Goal: Information Seeking & Learning: Learn about a topic

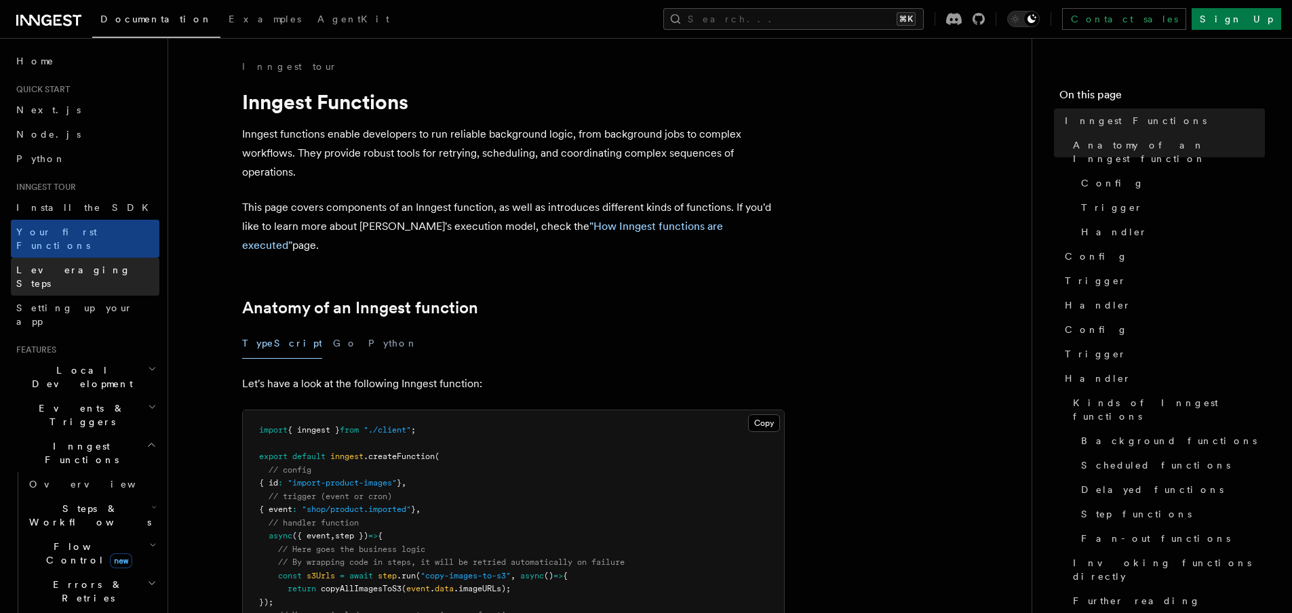
click at [83, 258] on link "Leveraging Steps" at bounding box center [85, 277] width 149 height 38
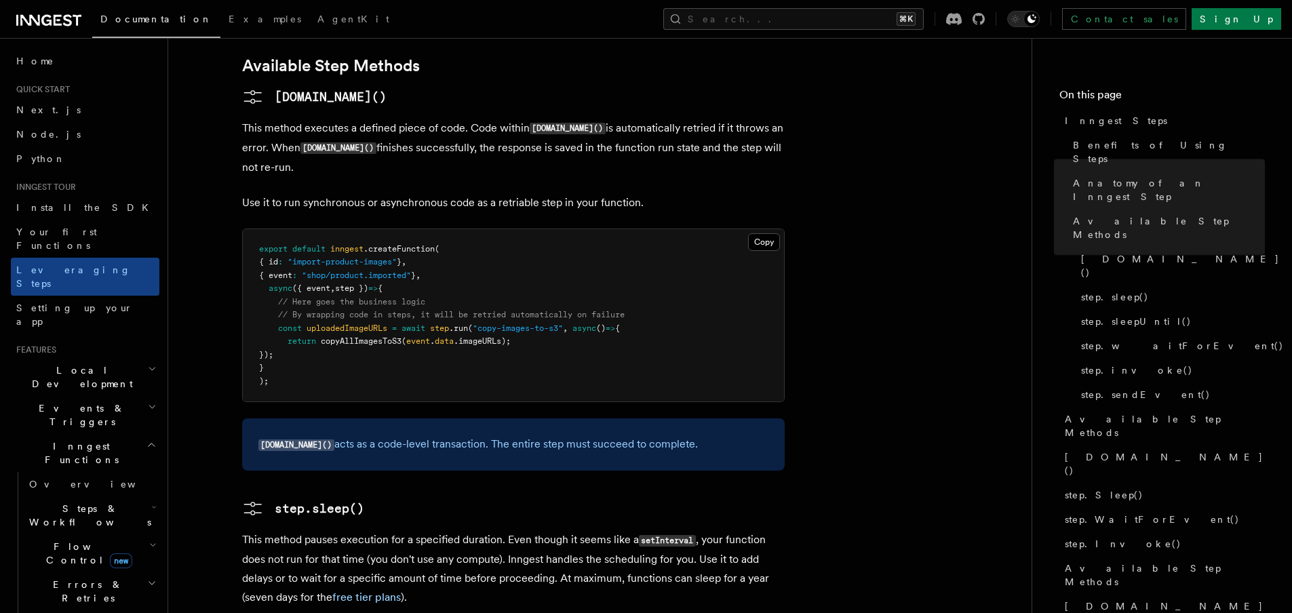
scroll to position [1158, 0]
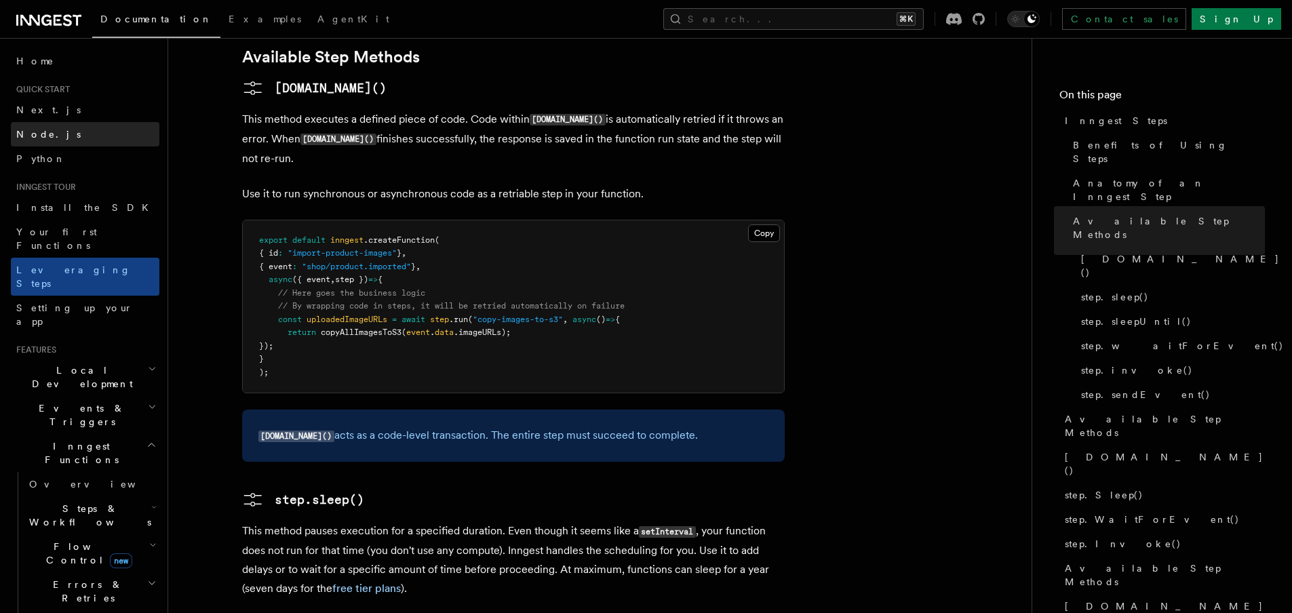
click at [79, 127] on link "Node.js" at bounding box center [85, 134] width 149 height 24
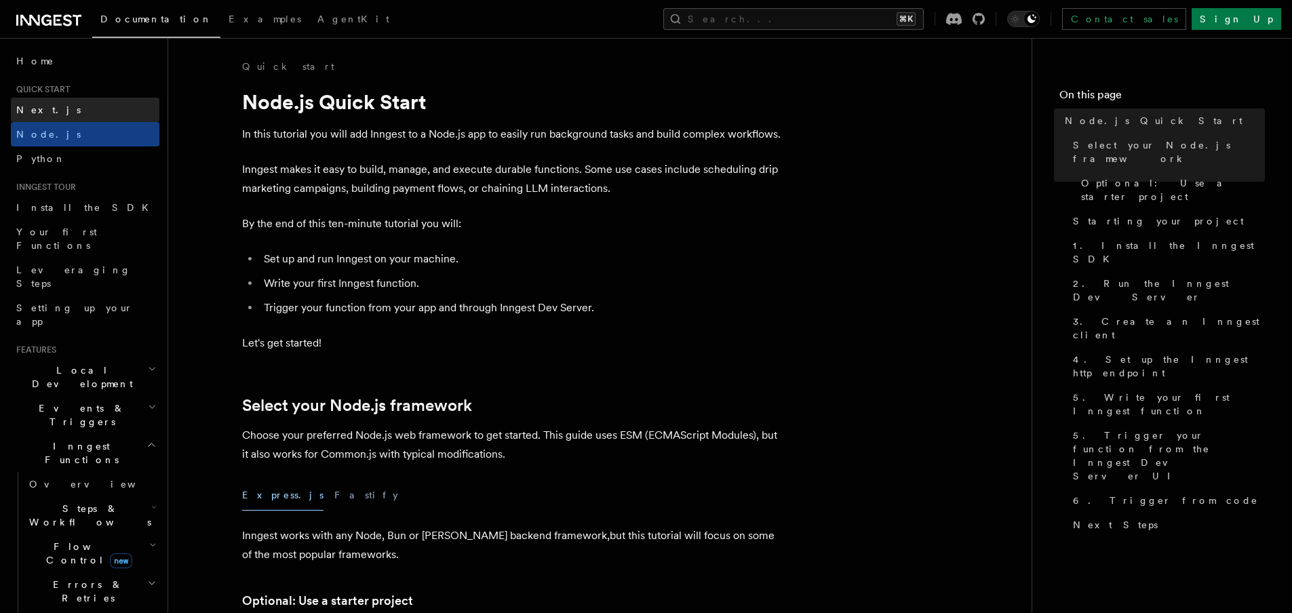
click at [89, 100] on link "Next.js" at bounding box center [85, 110] width 149 height 24
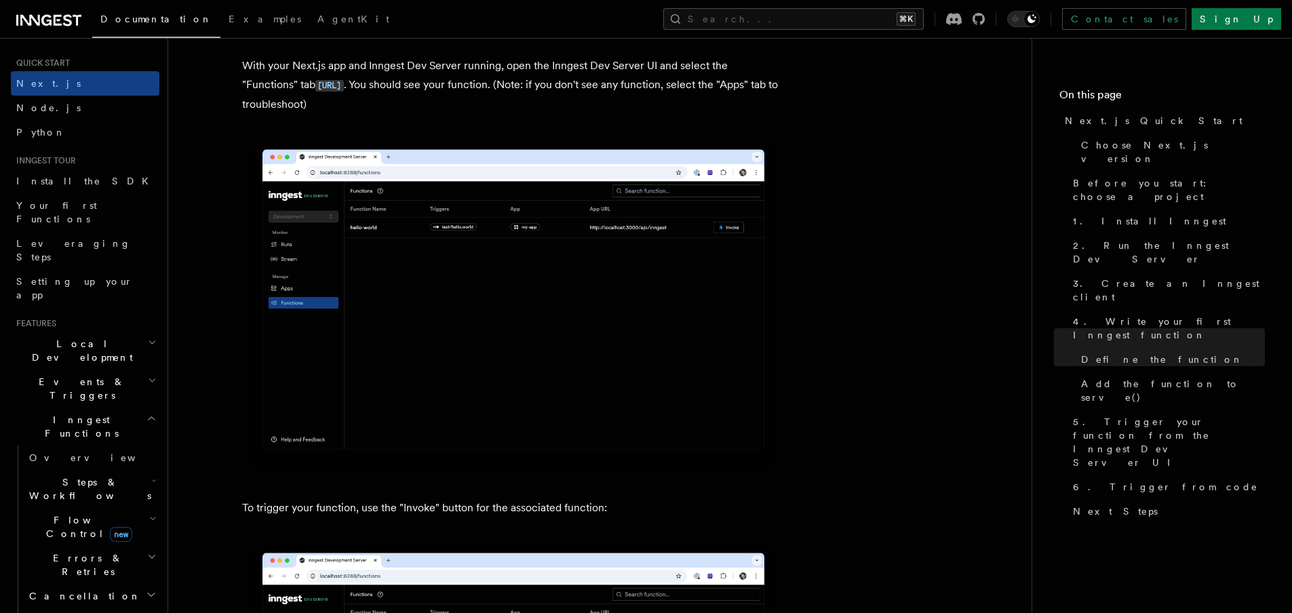
scroll to position [52, 0]
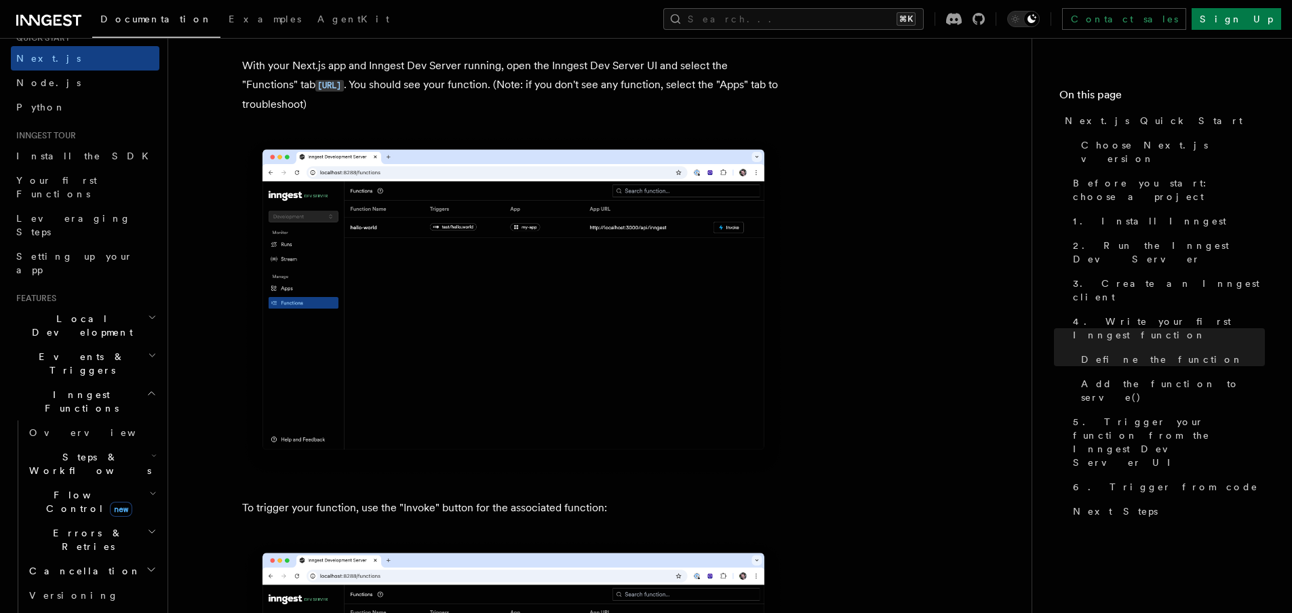
click at [113, 344] on h2 "Events & Triggers" at bounding box center [85, 363] width 149 height 38
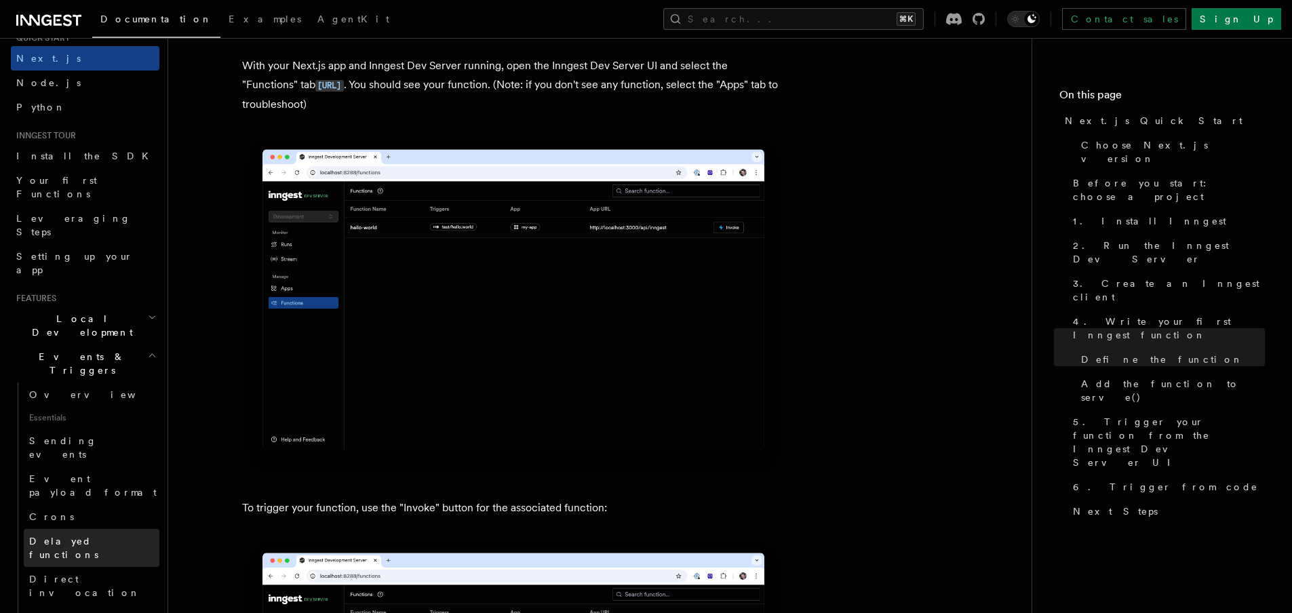
click at [82, 536] on span "Delayed functions" at bounding box center [63, 548] width 69 height 24
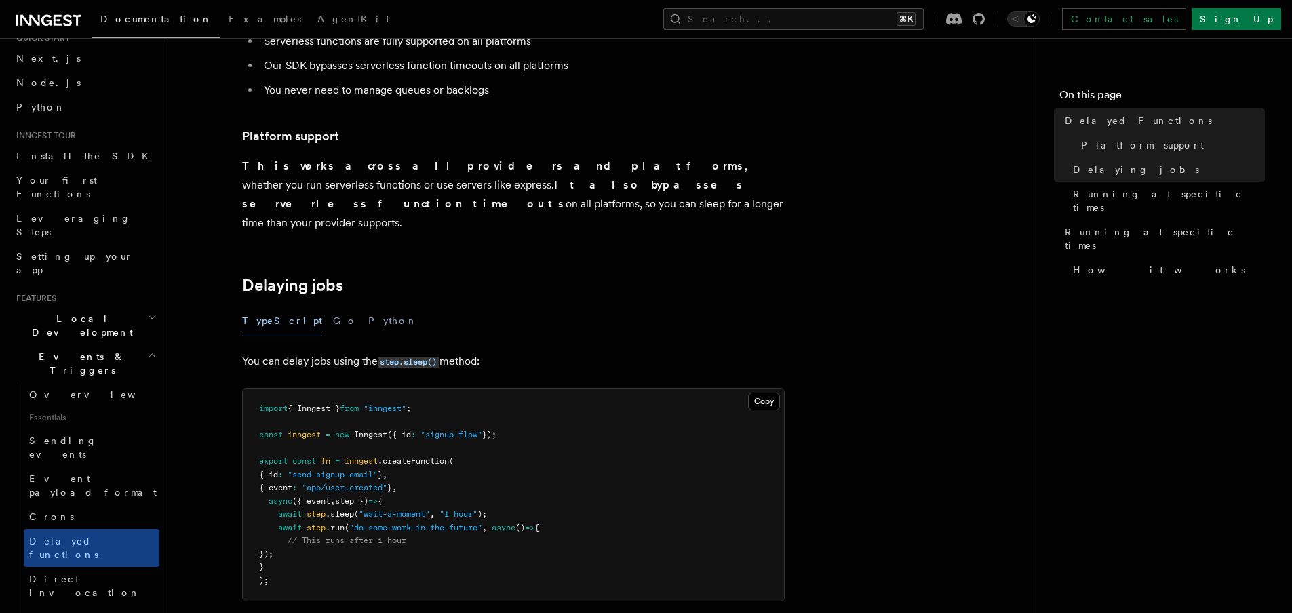
scroll to position [370, 0]
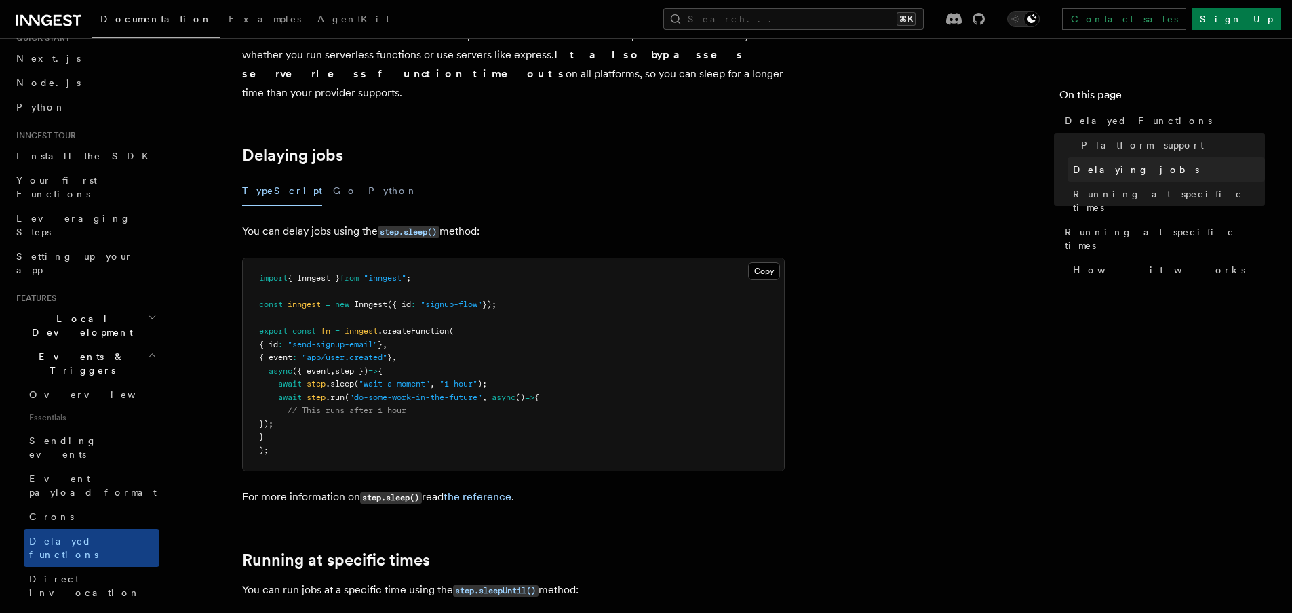
click at [1117, 178] on link "Delaying jobs" at bounding box center [1165, 169] width 197 height 24
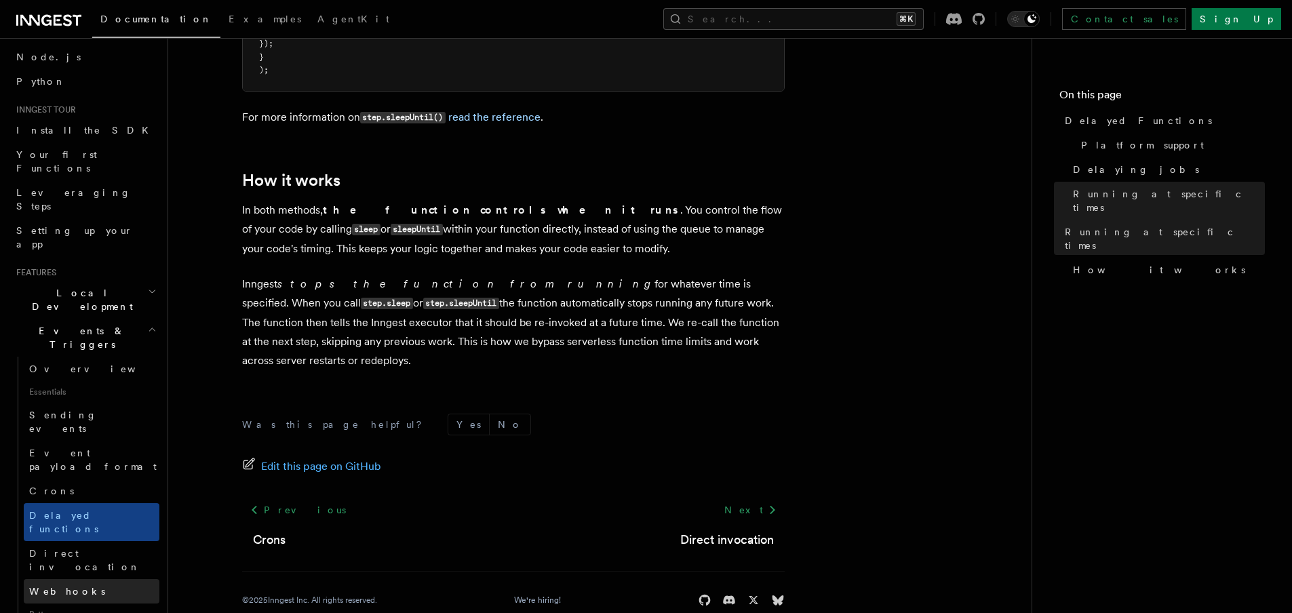
scroll to position [80, 0]
click at [89, 538] on link "Direct invocation" at bounding box center [92, 557] width 136 height 38
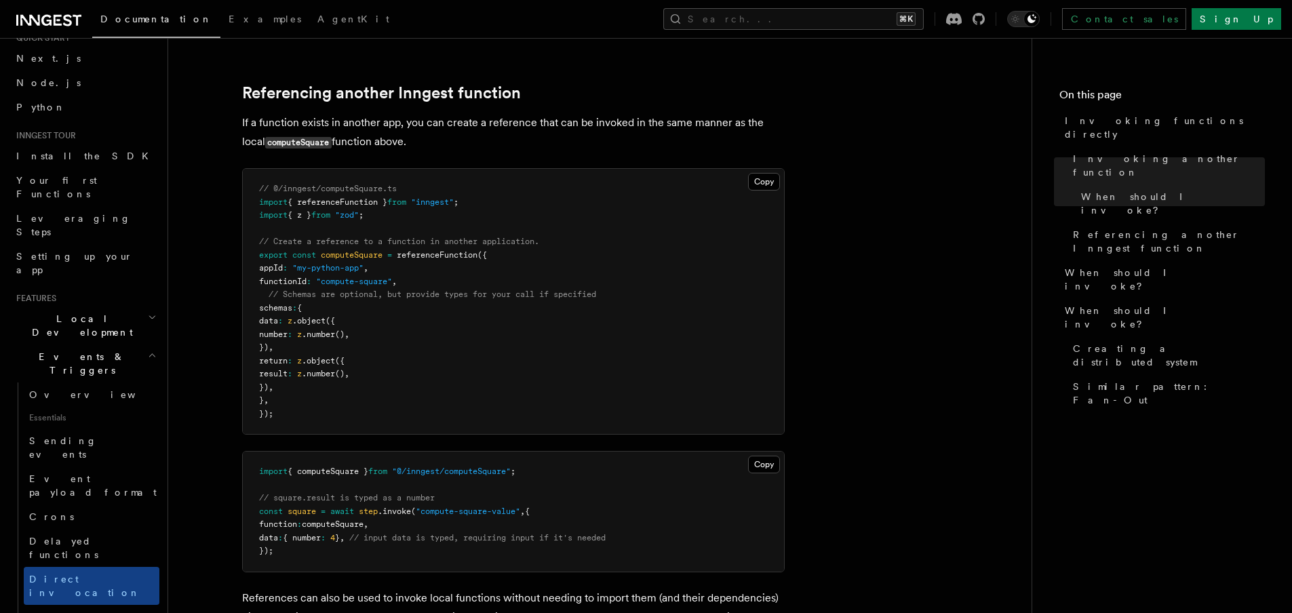
scroll to position [49, 0]
click at [104, 532] on link "Delayed functions" at bounding box center [92, 551] width 136 height 38
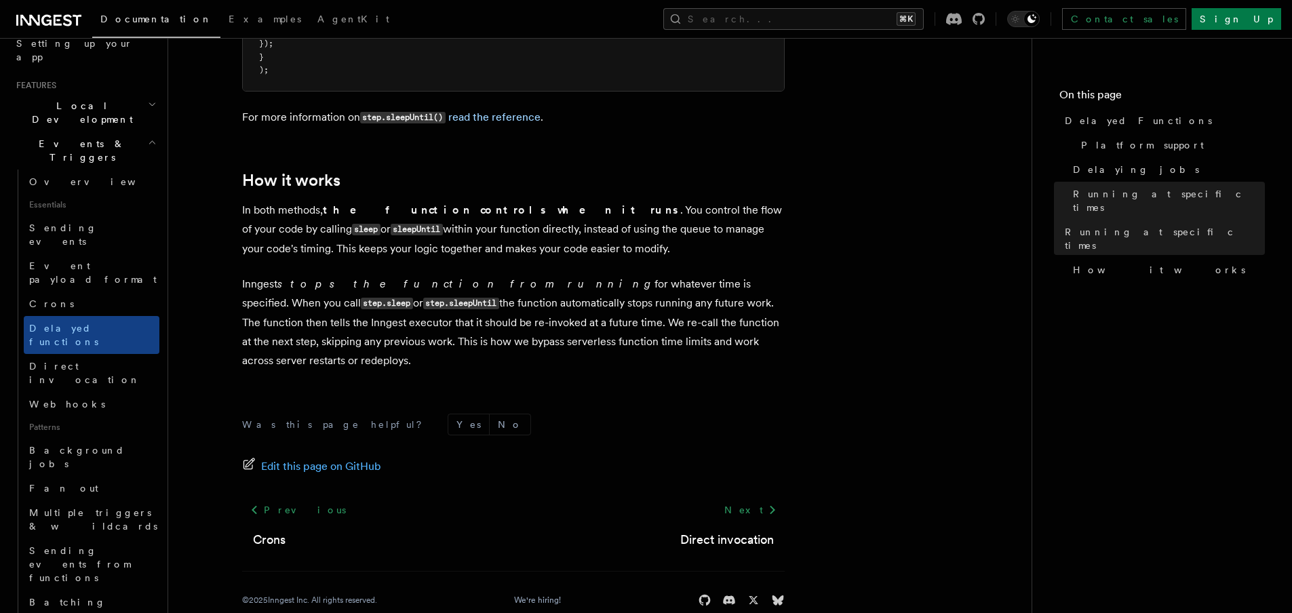
scroll to position [348, 0]
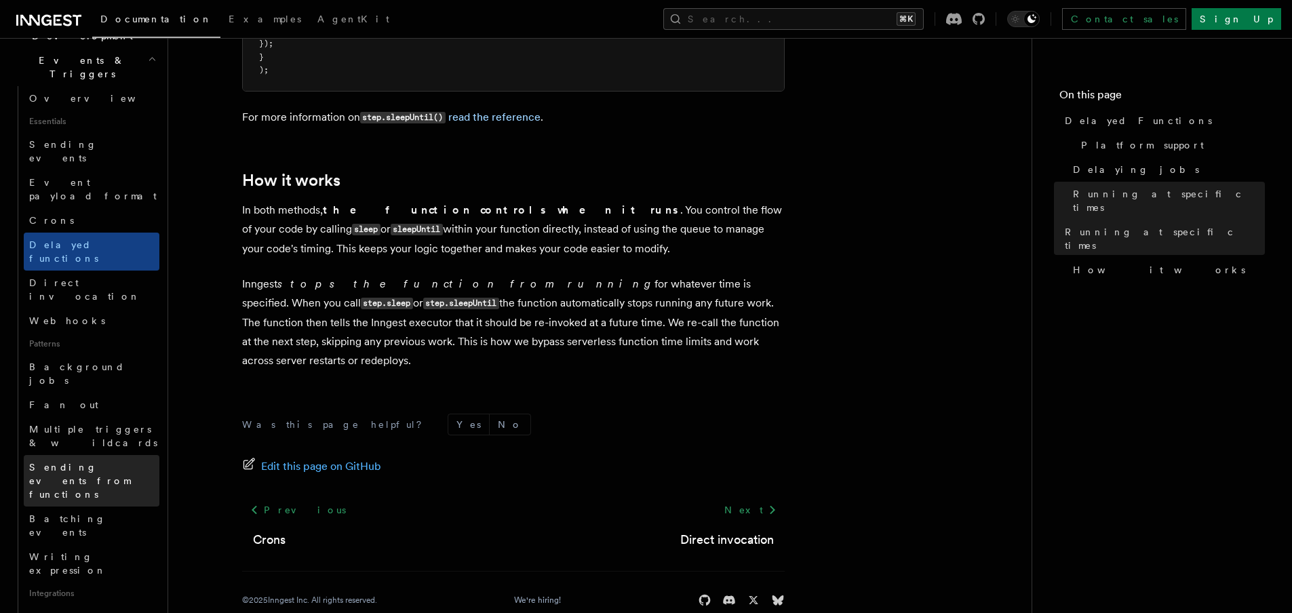
click at [105, 460] on span "Sending events from functions" at bounding box center [94, 480] width 130 height 41
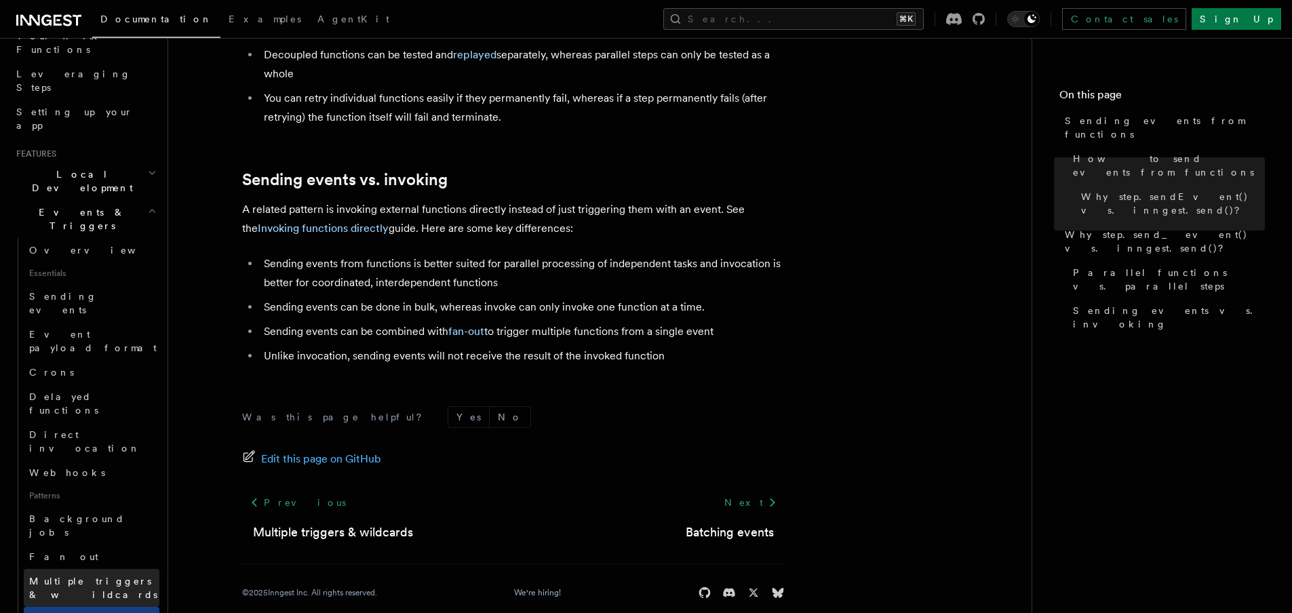
scroll to position [181, 0]
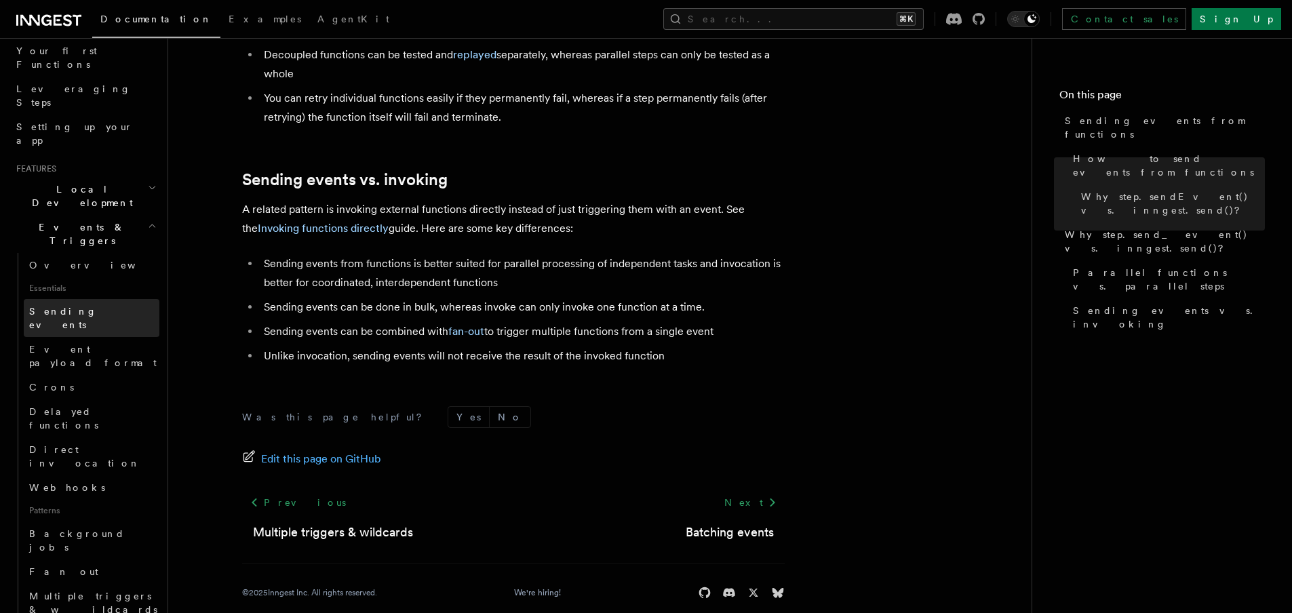
click at [116, 299] on link "Sending events" at bounding box center [92, 318] width 136 height 38
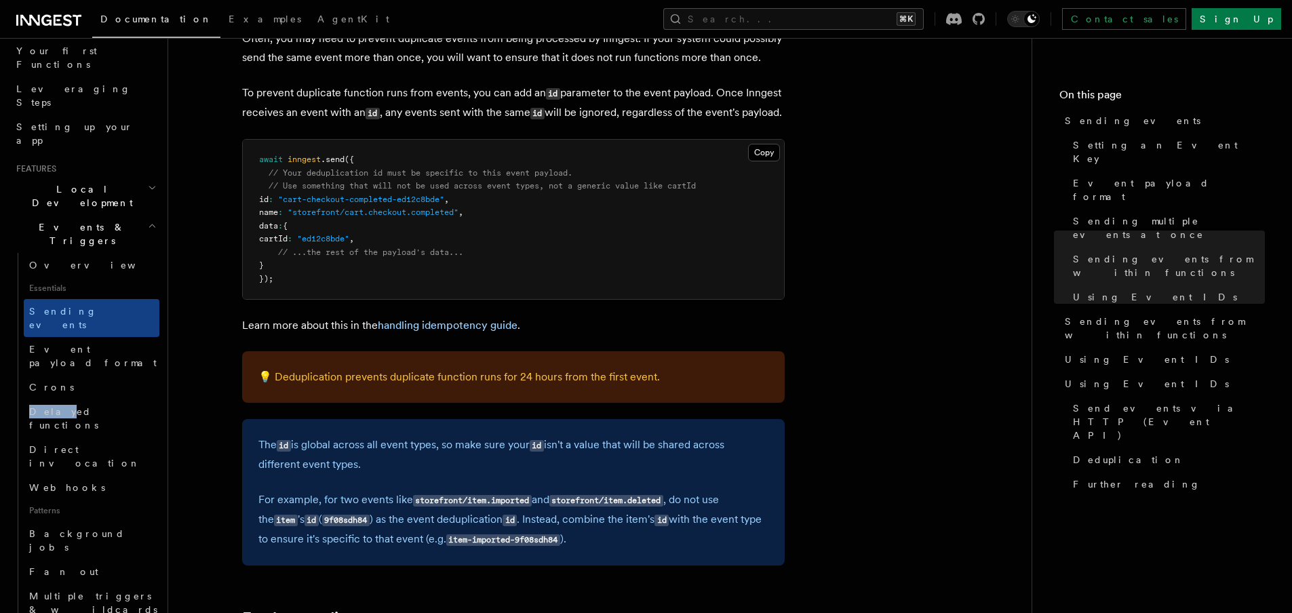
scroll to position [3879, 0]
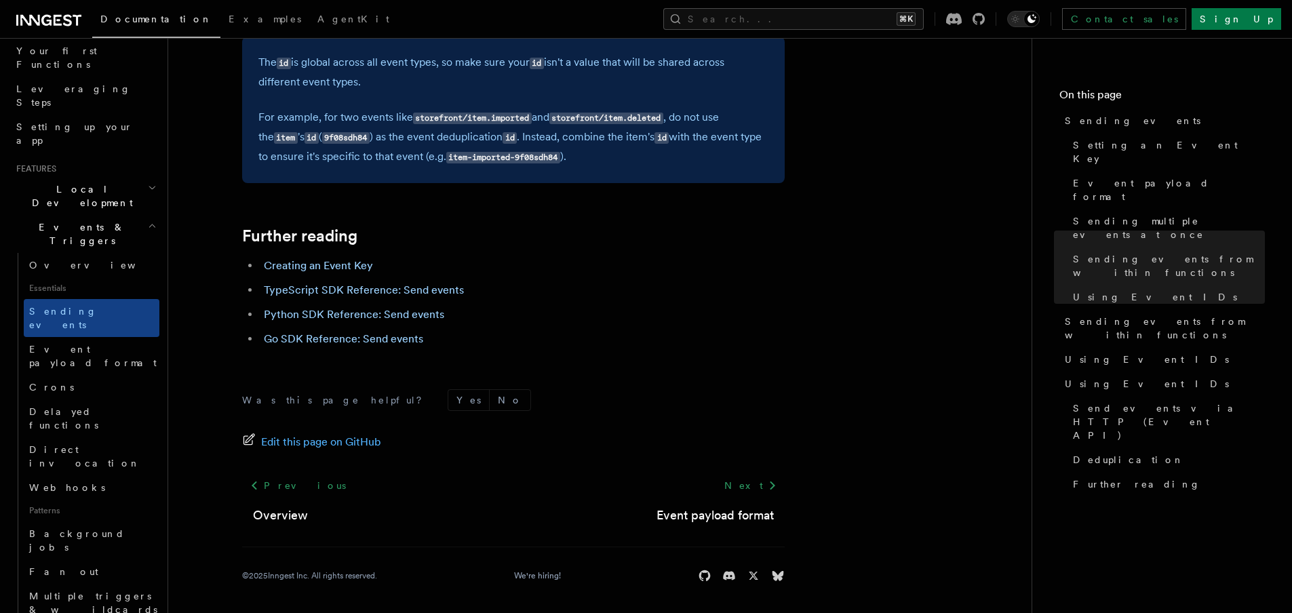
drag, startPoint x: 698, startPoint y: 307, endPoint x: 724, endPoint y: 235, distance: 76.8
click at [561, 304] on ul "Creating an Event Key TypeScript SDK Reference: Send events Python SDK Referenc…" at bounding box center [513, 303] width 542 height 92
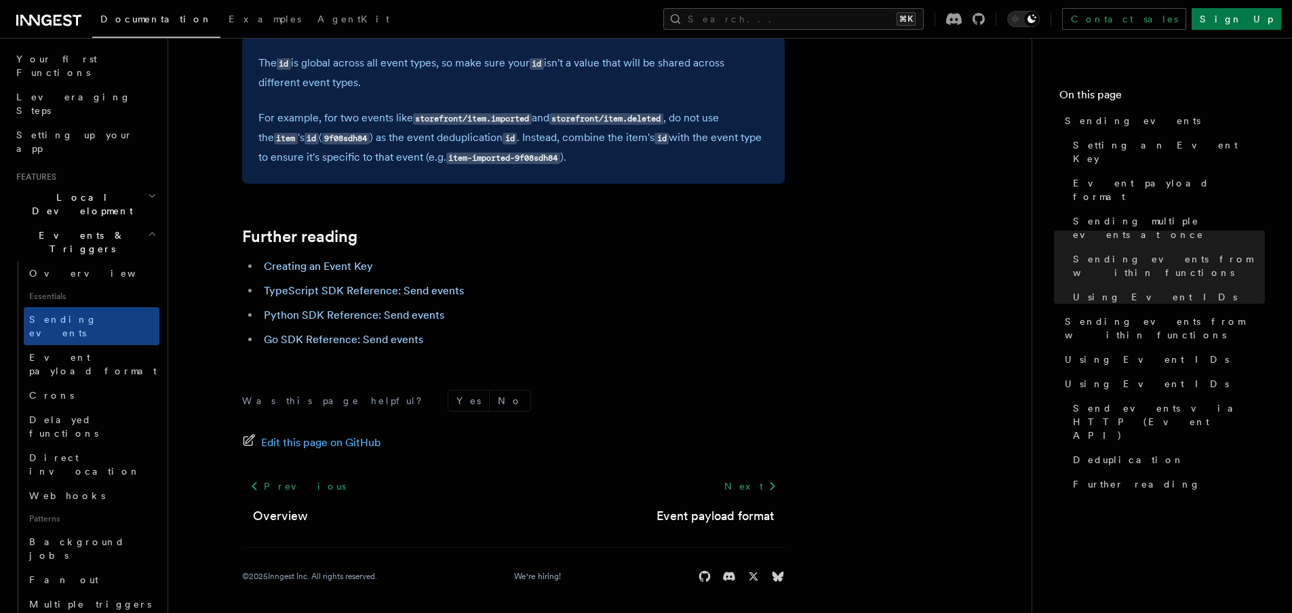
scroll to position [0, 0]
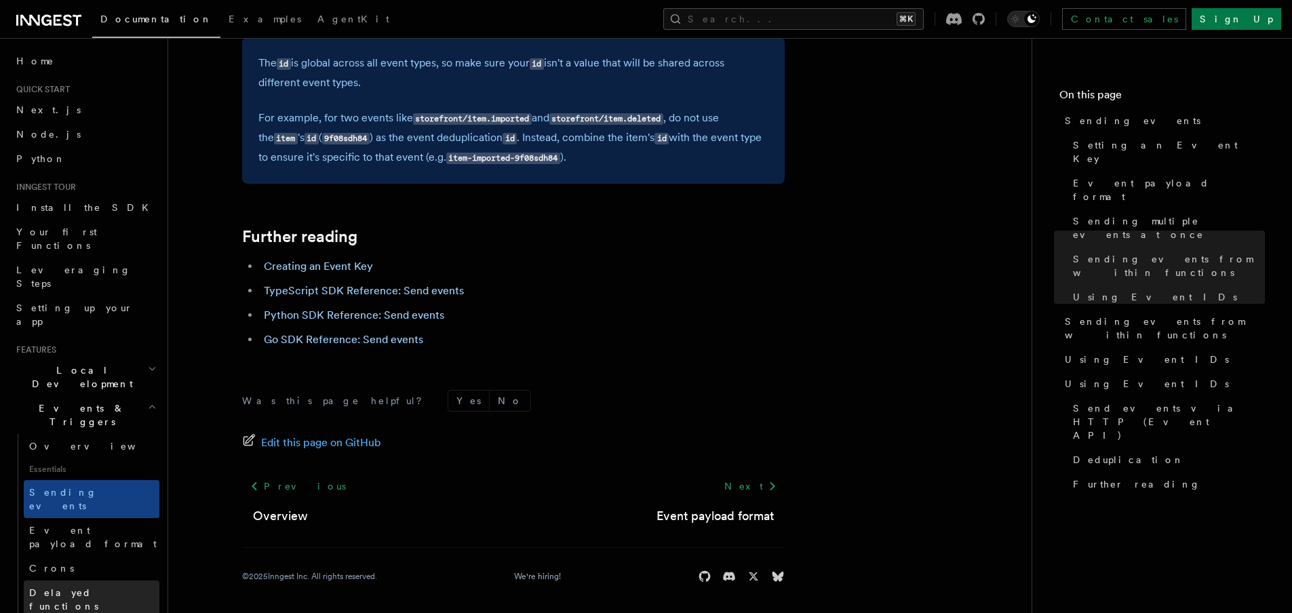
click at [98, 587] on span "Delayed functions" at bounding box center [63, 599] width 69 height 24
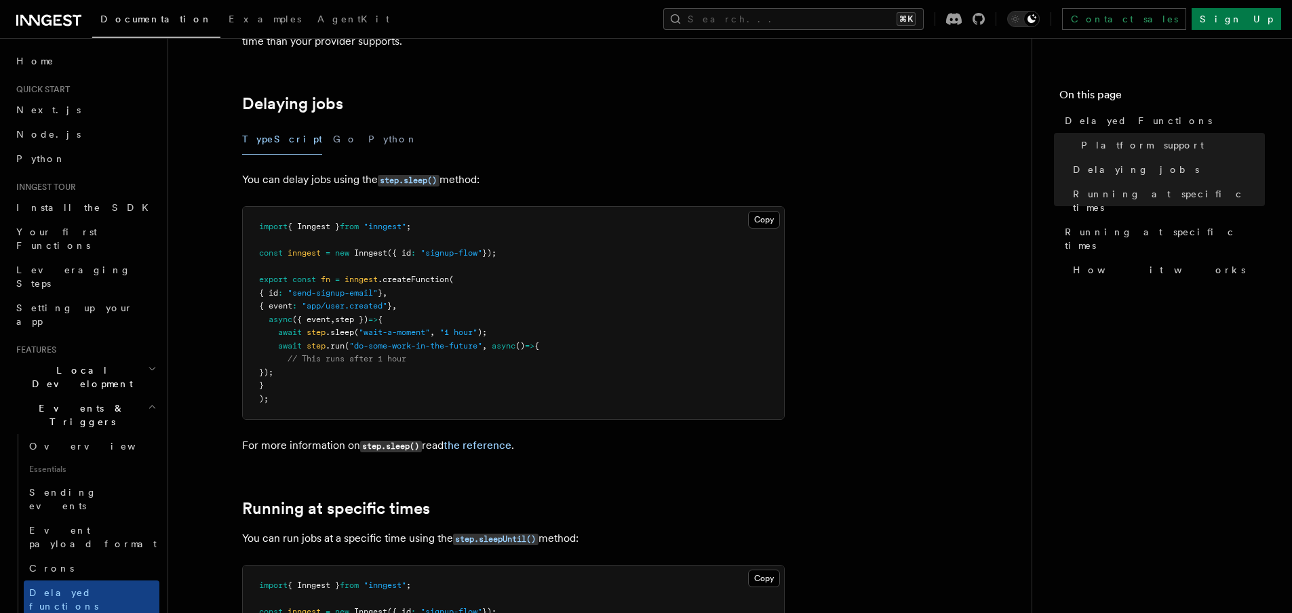
scroll to position [422, 0]
click at [1098, 225] on span "Running at specific times" at bounding box center [1165, 238] width 200 height 27
click at [1105, 198] on span "Running at specific times" at bounding box center [1169, 200] width 192 height 27
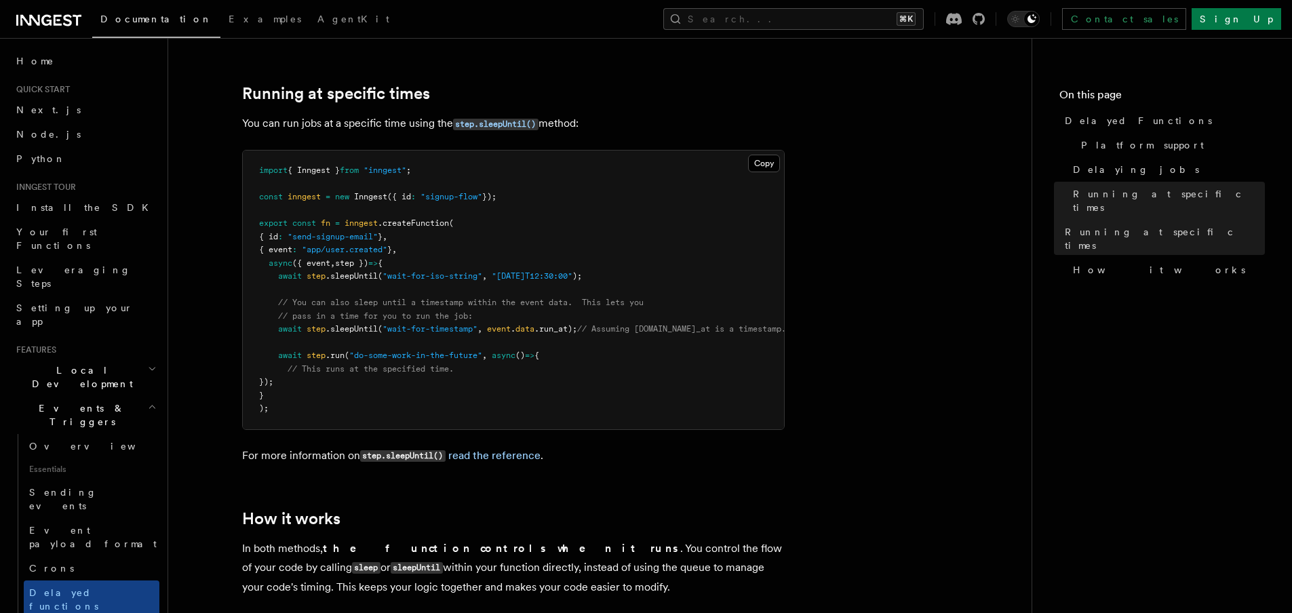
click at [65, 27] on icon at bounding box center [48, 20] width 65 height 16
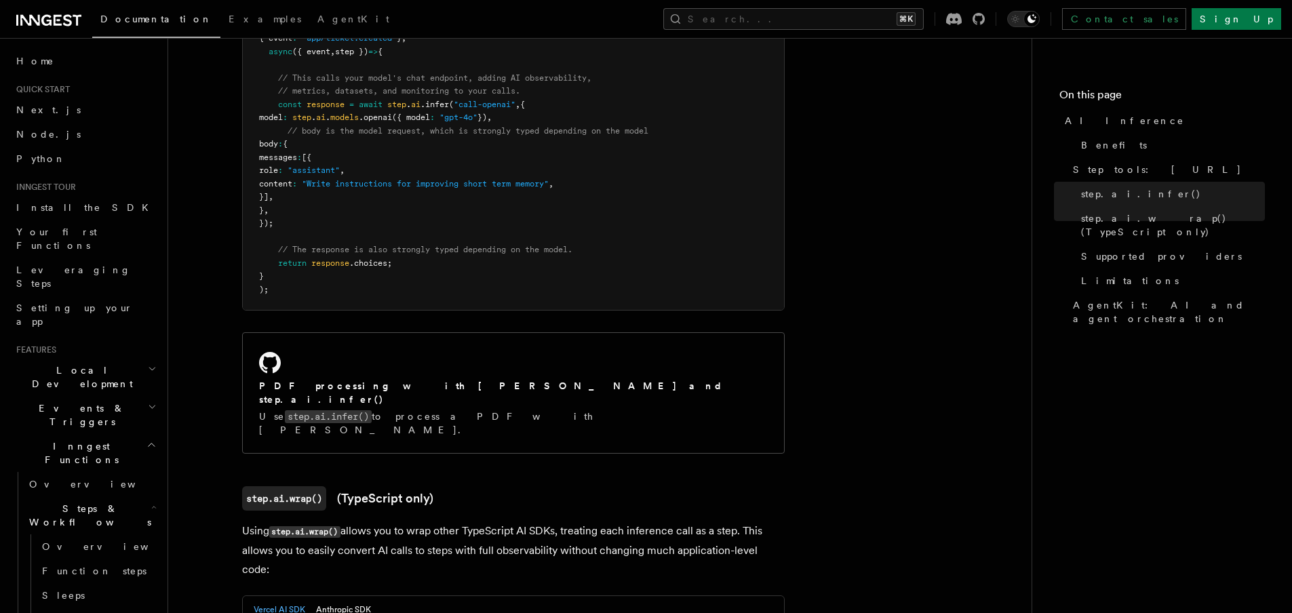
scroll to position [1160, 0]
